Goal: Use online tool/utility: Use online tool/utility

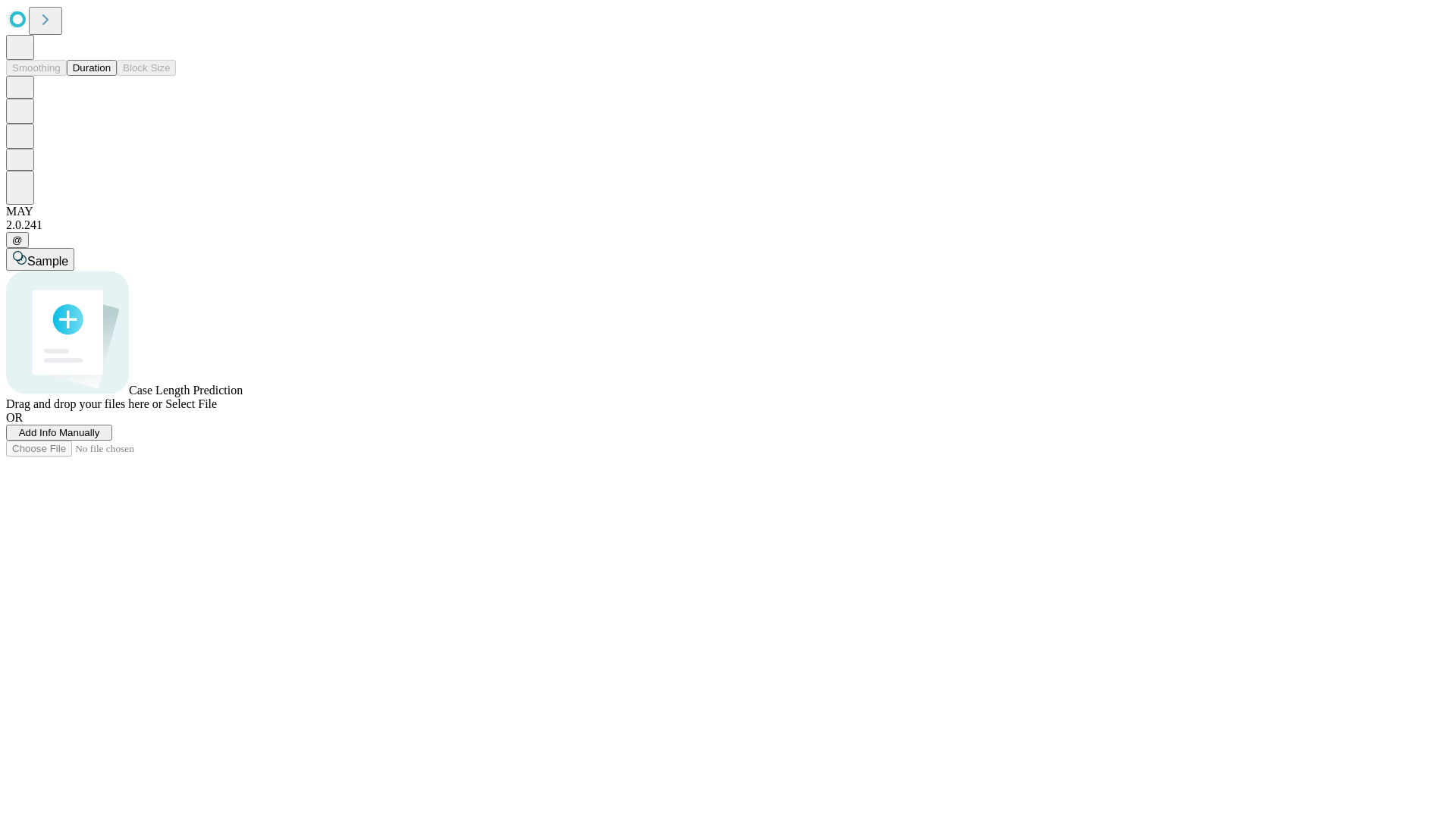
click at [217, 410] on span "Select File" at bounding box center [191, 403] width 51 height 13
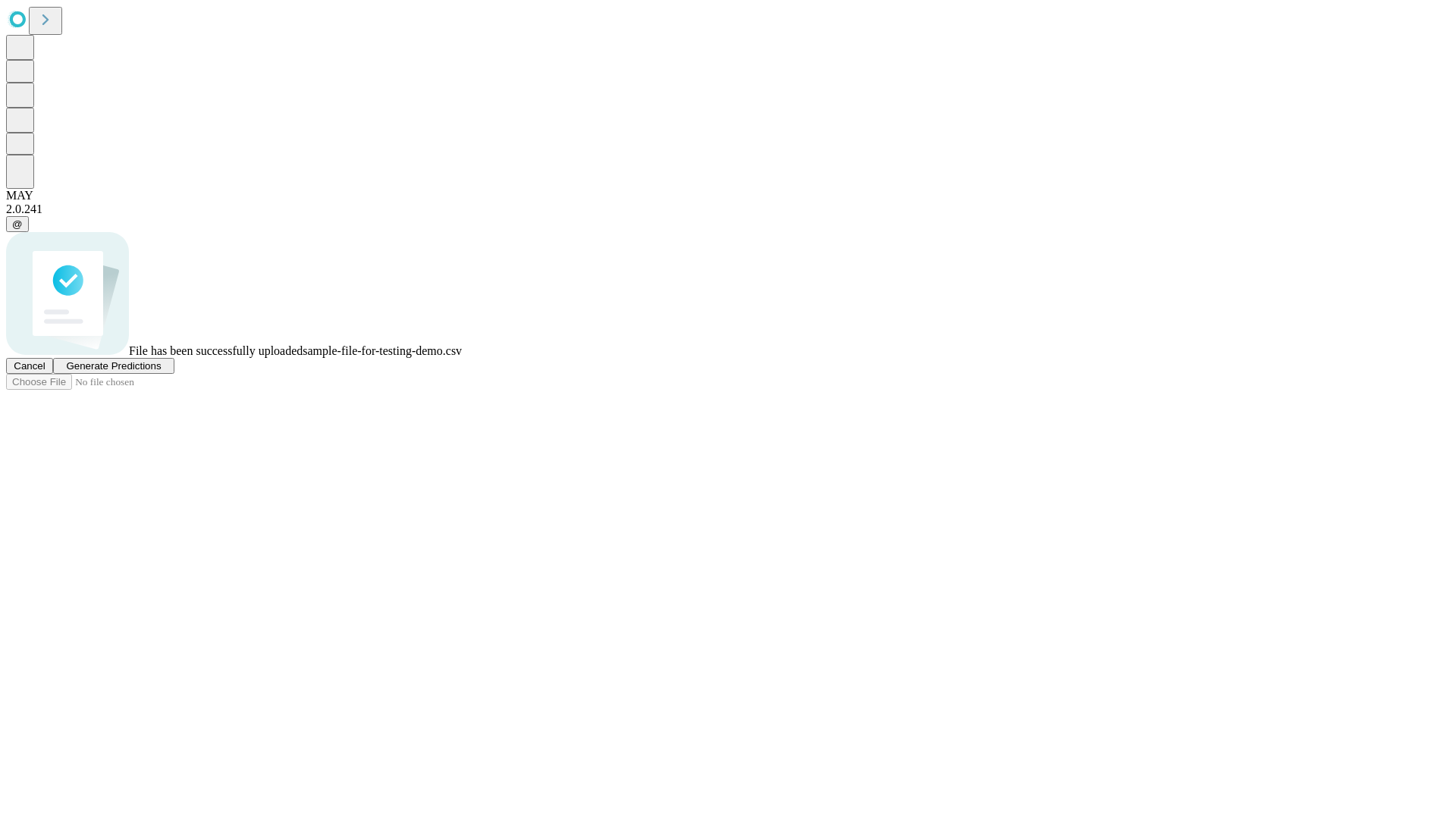
click at [161, 371] on span "Generate Predictions" at bounding box center [113, 366] width 95 height 12
